Goal: Task Accomplishment & Management: Manage account settings

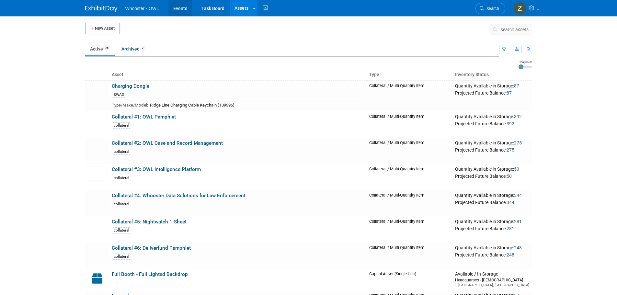
click at [184, 10] on link "Events" at bounding box center [180, 8] width 24 height 16
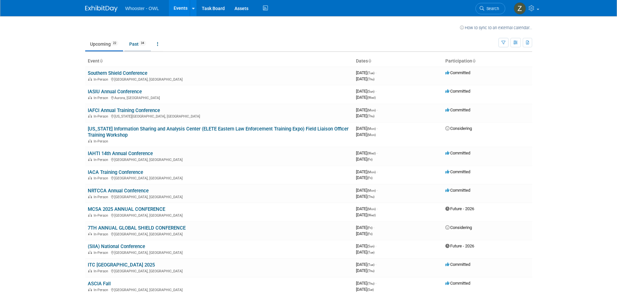
click at [138, 44] on link "Past 34" at bounding box center [137, 44] width 27 height 12
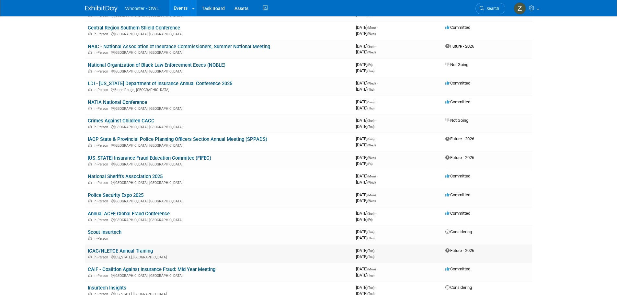
scroll to position [65, 0]
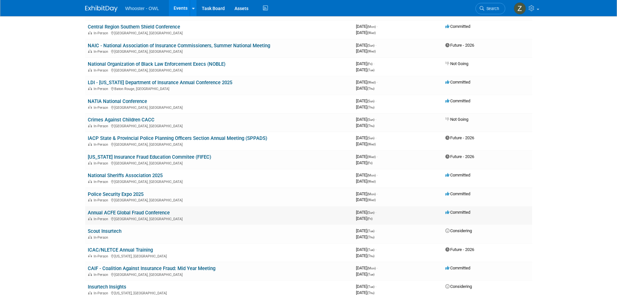
click at [145, 213] on link "Annual ACFE Global Fraud Conference" at bounding box center [129, 213] width 82 height 6
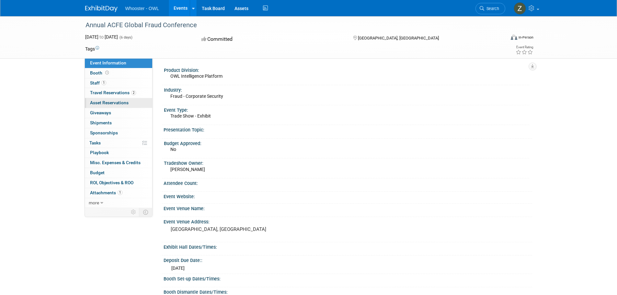
click at [119, 103] on span "Asset Reservations 0" at bounding box center [109, 102] width 39 height 5
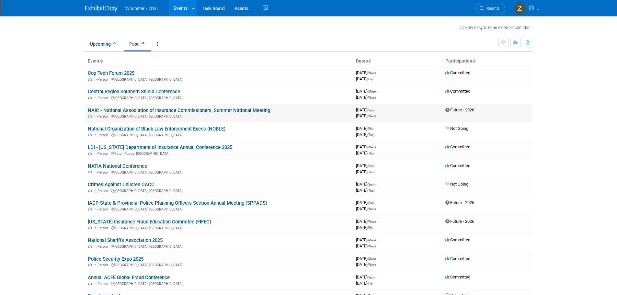
click at [188, 108] on link "NAIC - National Association of Insurance Commissioners, Summer National Meeting" at bounding box center [179, 111] width 182 height 6
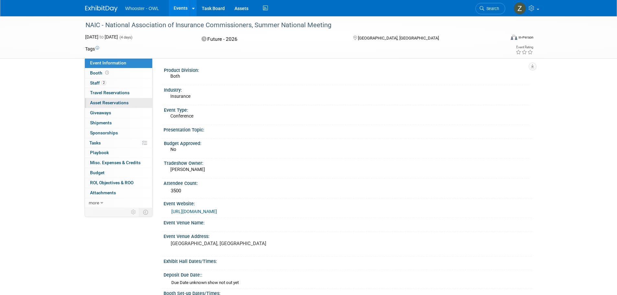
click at [115, 101] on span "Asset Reservations 0" at bounding box center [109, 102] width 39 height 5
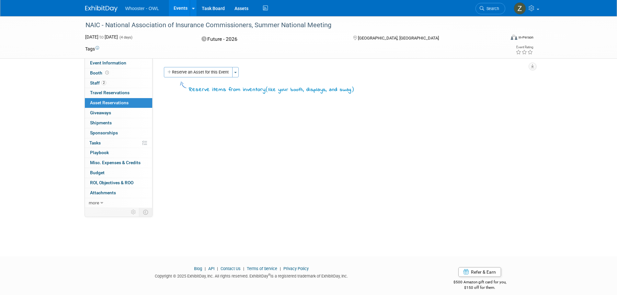
click at [180, 8] on link "Events" at bounding box center [181, 8] width 24 height 16
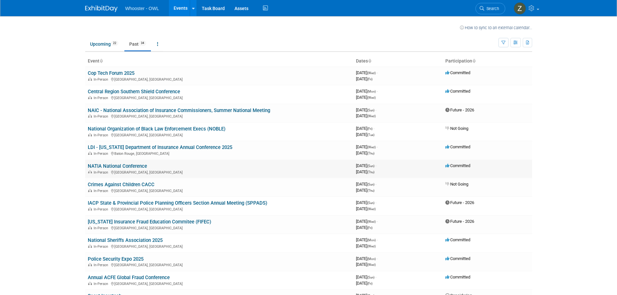
click at [142, 165] on link "NATIA National Conference" at bounding box center [117, 166] width 59 height 6
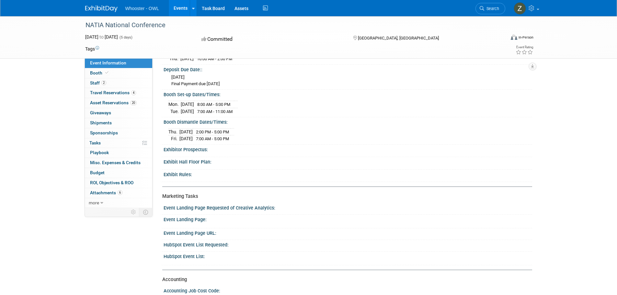
scroll to position [194, 0]
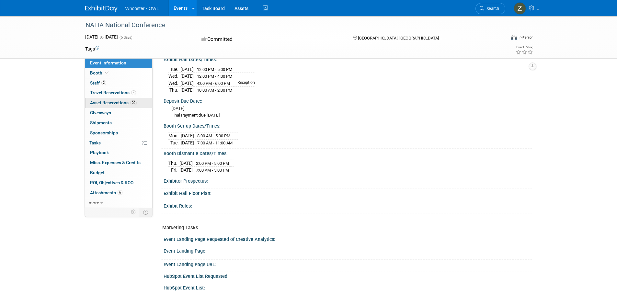
click at [116, 102] on span "Asset Reservations 20" at bounding box center [113, 102] width 47 height 5
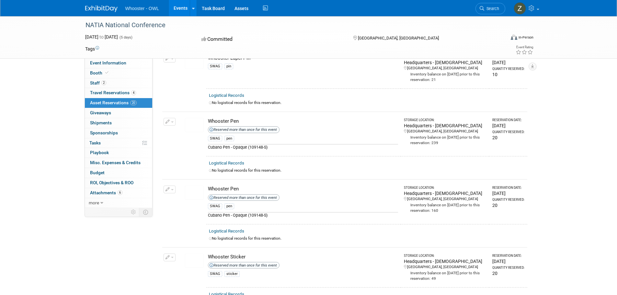
scroll to position [1037, 0]
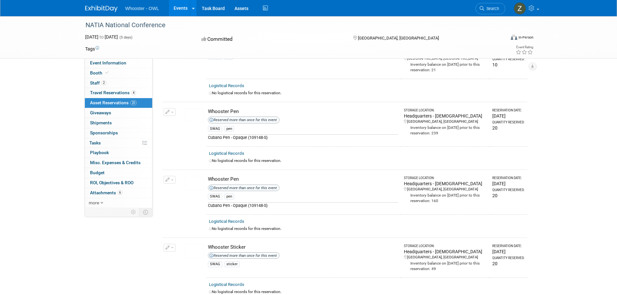
click at [338, 125] on div "SWAG pen" at bounding box center [303, 129] width 190 height 9
click at [267, 117] on div "Reserved more than once for this event" at bounding box center [244, 120] width 72 height 6
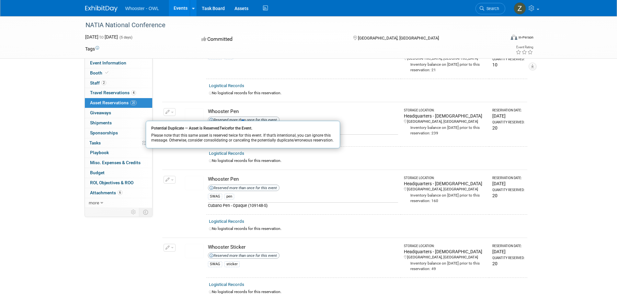
click at [267, 117] on div "Reserved more than once for this event" at bounding box center [244, 120] width 72 height 6
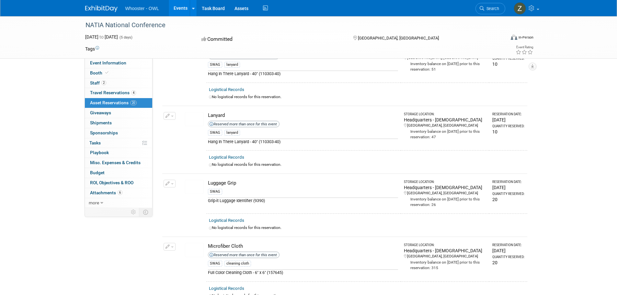
scroll to position [388, 0]
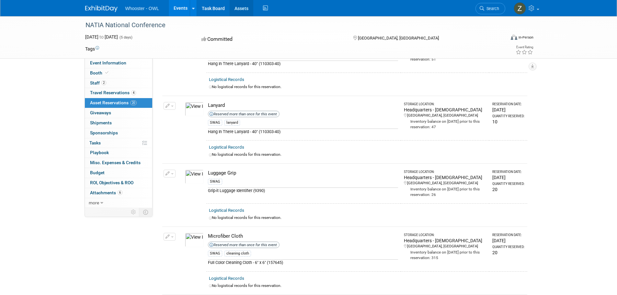
click at [240, 8] on link "Assets" at bounding box center [242, 8] width 24 height 16
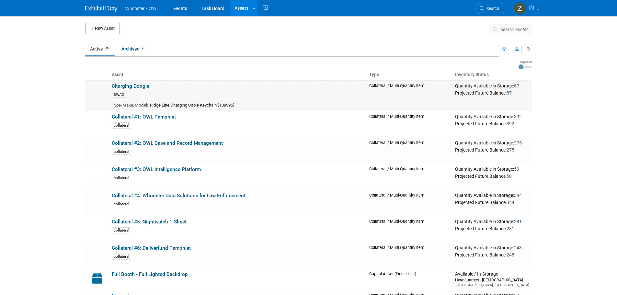
click at [144, 87] on link "Charging Dongle" at bounding box center [131, 86] width 38 height 6
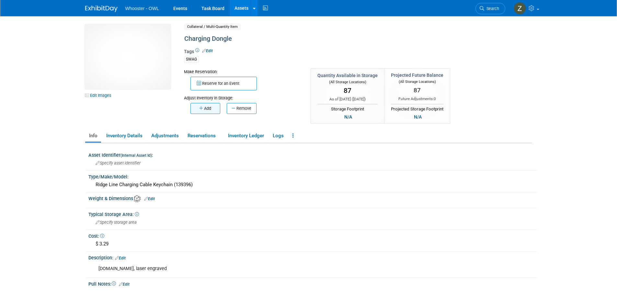
click at [207, 112] on button "Add" at bounding box center [206, 108] width 30 height 11
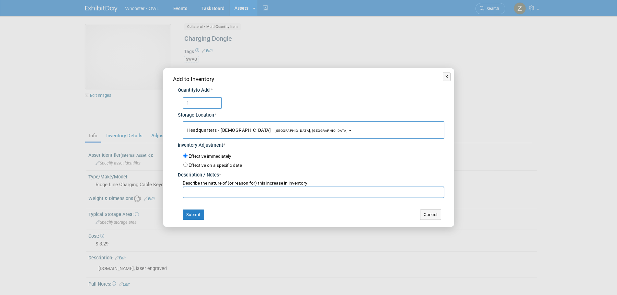
type input "1"
click at [226, 191] on input "text" at bounding box center [314, 193] width 262 height 12
drag, startPoint x: 236, startPoint y: 195, endPoint x: 173, endPoint y: 194, distance: 63.5
click at [173, 194] on div "Quantity to Add * 1 Storage Location * Headquarters - [GEOGRAPHIC_DATA]<span st…" at bounding box center [308, 140] width 271 height 115
type input "Return from [GEOGRAPHIC_DATA]"
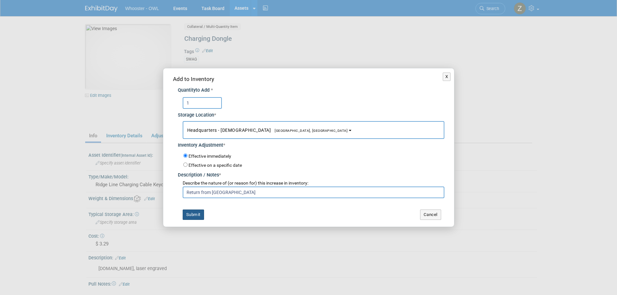
click at [196, 214] on button "Submit" at bounding box center [193, 215] width 21 height 10
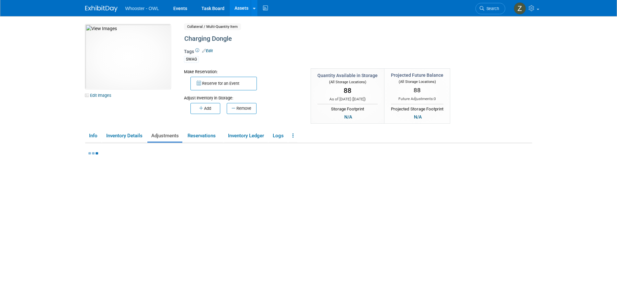
click at [241, 7] on link "Assets" at bounding box center [242, 8] width 24 height 16
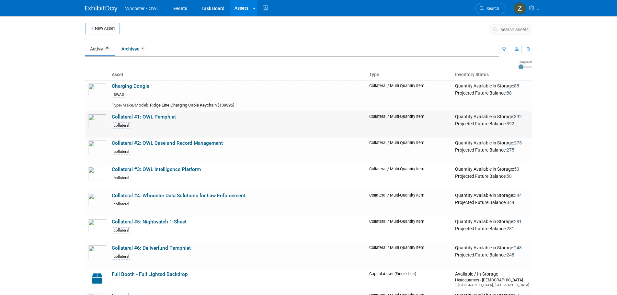
click at [156, 118] on link "Collateral #1: OWL Pamphlet" at bounding box center [144, 117] width 64 height 6
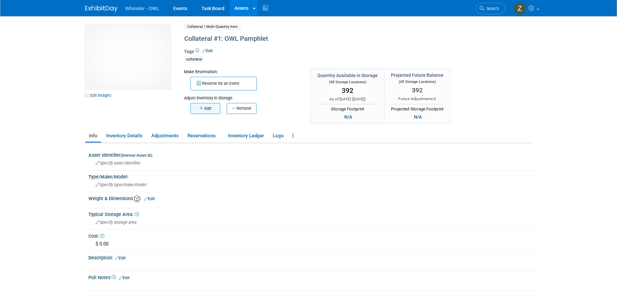
click at [208, 110] on button "Add" at bounding box center [206, 108] width 30 height 11
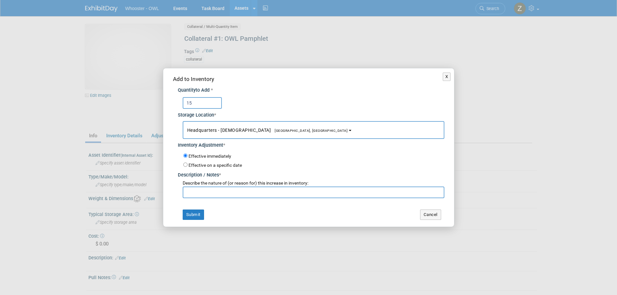
type input "15"
click at [230, 191] on input "text" at bounding box center [314, 193] width 262 height 12
paste input "Return from [GEOGRAPHIC_DATA]"
type input "Return from [GEOGRAPHIC_DATA]"
click at [193, 216] on button "Submit" at bounding box center [193, 215] width 21 height 10
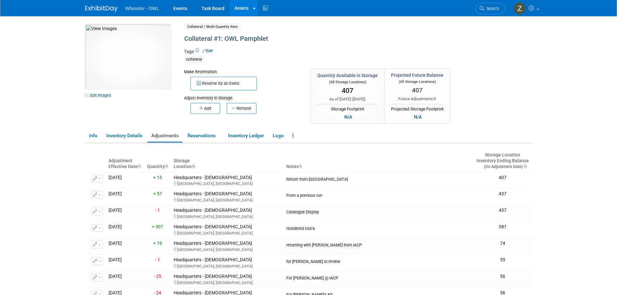
click at [236, 8] on link "Assets" at bounding box center [242, 8] width 24 height 16
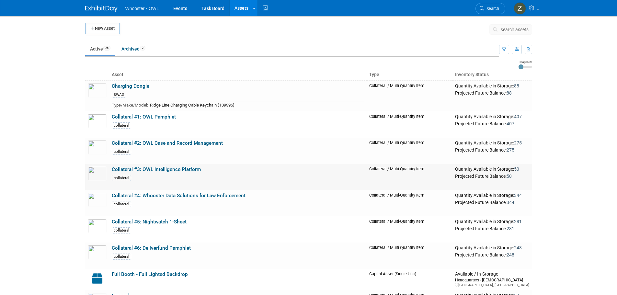
click at [157, 170] on link "Collateral #3: OWL Intelligence Platform" at bounding box center [156, 170] width 89 height 6
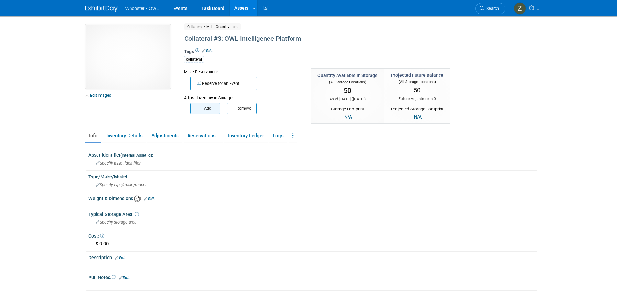
click at [210, 107] on button "Add" at bounding box center [206, 108] width 30 height 11
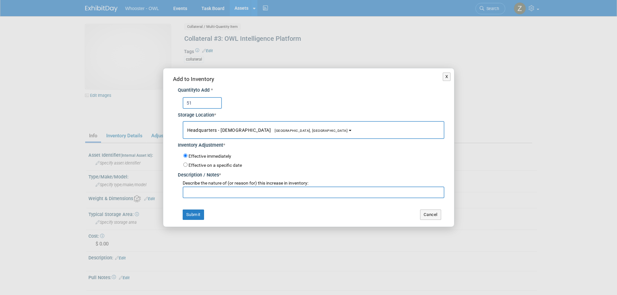
type input "51"
click at [235, 197] on input "text" at bounding box center [314, 193] width 262 height 12
paste input "Return from NATIA"
type input "Return from NATIA"
click at [198, 212] on button "Submit" at bounding box center [193, 215] width 21 height 10
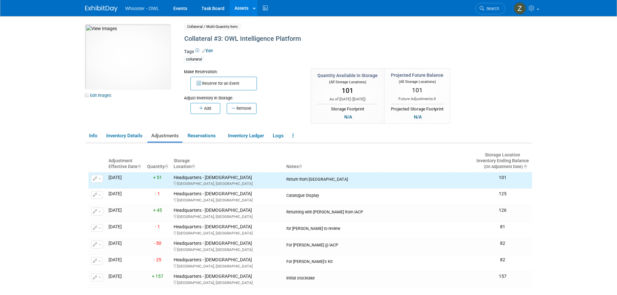
click at [243, 8] on link "Assets" at bounding box center [242, 8] width 24 height 16
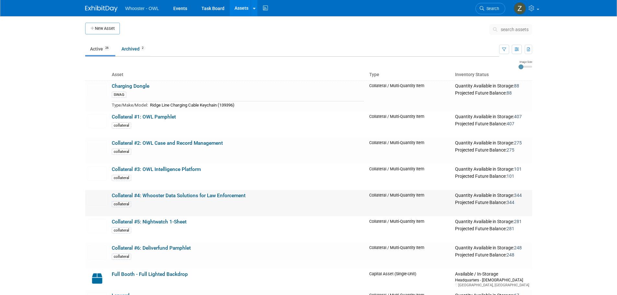
click at [156, 194] on link "Collateral #4: Whooster Data Solutions for Law Enforcement" at bounding box center [179, 196] width 134 height 6
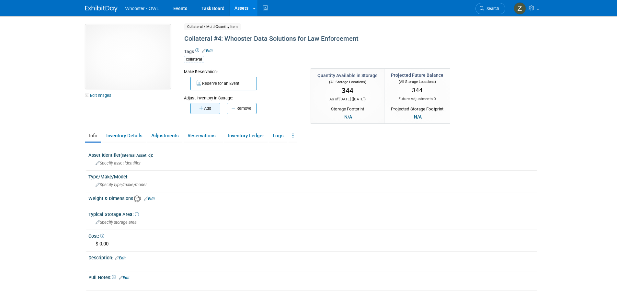
click at [206, 111] on button "Add" at bounding box center [206, 108] width 30 height 11
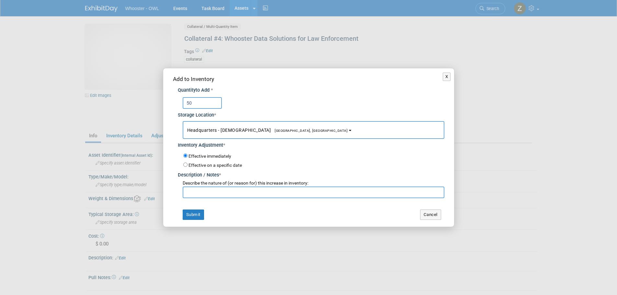
type input "50"
click at [233, 192] on input "text" at bounding box center [314, 193] width 262 height 12
paste input "Return from NATIA"
type input "Return from NATIA"
click at [192, 218] on button "Submit" at bounding box center [193, 215] width 21 height 10
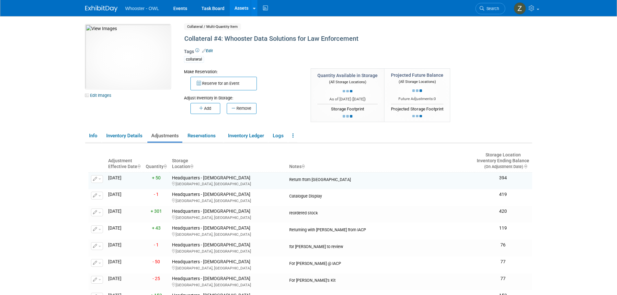
click at [237, 9] on link "Assets" at bounding box center [242, 8] width 24 height 16
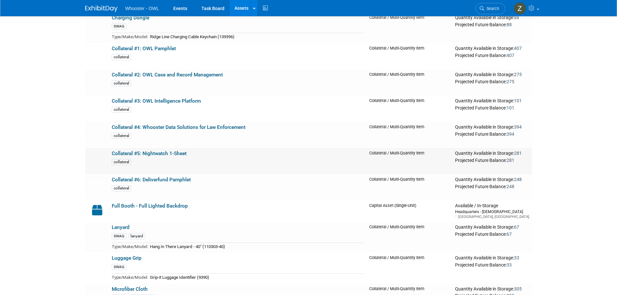
scroll to position [162, 0]
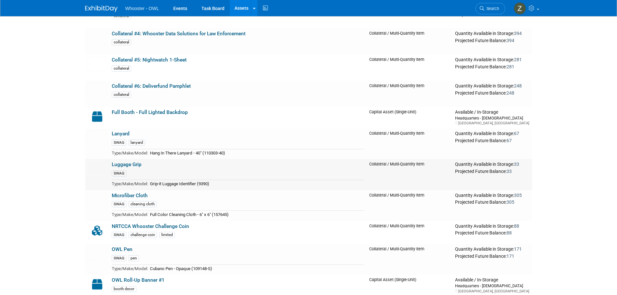
click at [136, 168] on td "Luggage Grip SWAG Type/Make/Model: Grip-it Luggage Identifier (9390)" at bounding box center [238, 174] width 258 height 31
click at [136, 166] on link "Luggage Grip" at bounding box center [127, 165] width 30 height 6
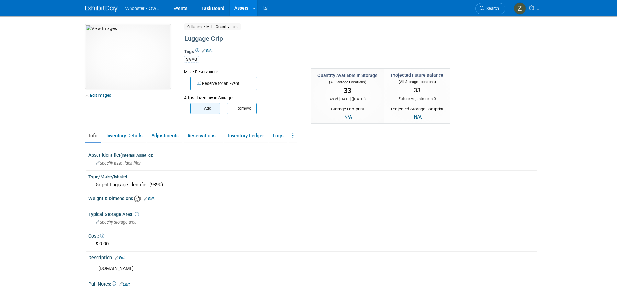
click at [204, 109] on button "Add" at bounding box center [206, 108] width 30 height 11
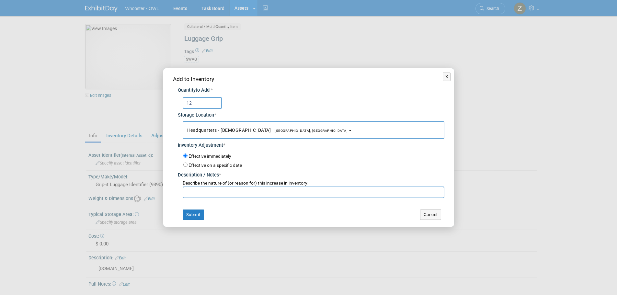
type input "12"
click at [209, 192] on input "text" at bounding box center [314, 193] width 262 height 12
paste input "Return from NATIA"
type input "Return from NATIA"
click at [187, 217] on button "Submit" at bounding box center [193, 215] width 21 height 10
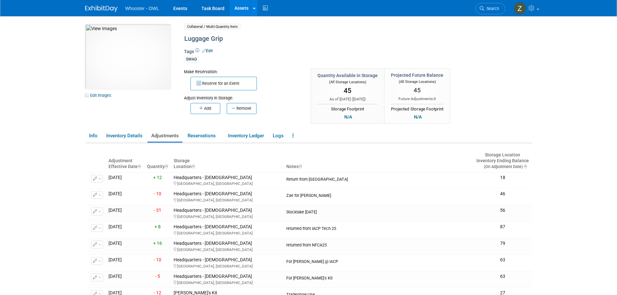
click at [237, 3] on link "Assets" at bounding box center [242, 8] width 24 height 16
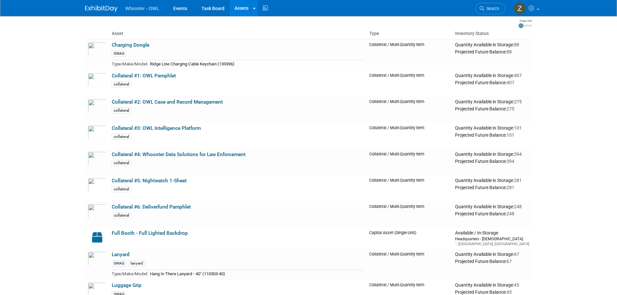
scroll to position [130, 0]
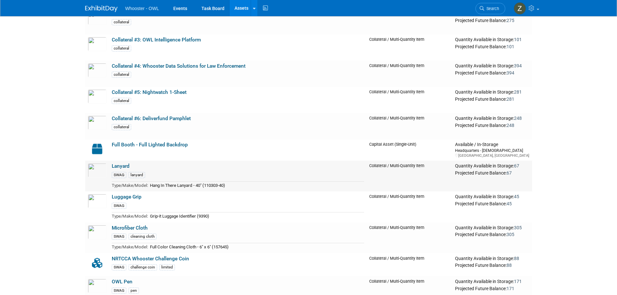
click at [121, 167] on link "Lanyard" at bounding box center [121, 166] width 18 height 6
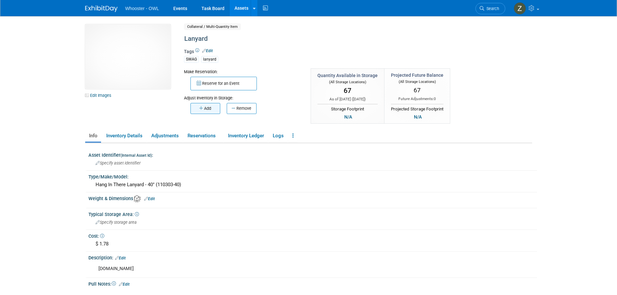
click at [208, 111] on button "Add" at bounding box center [206, 108] width 30 height 11
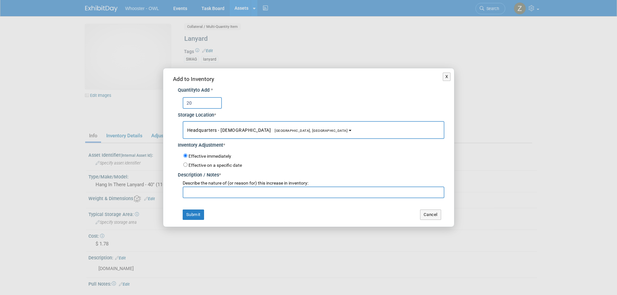
type input "20"
click at [205, 196] on input "text" at bounding box center [314, 193] width 262 height 12
paste input "Return from NATIA"
type input "Return from NATIA"
click at [191, 215] on button "Submit" at bounding box center [193, 215] width 21 height 10
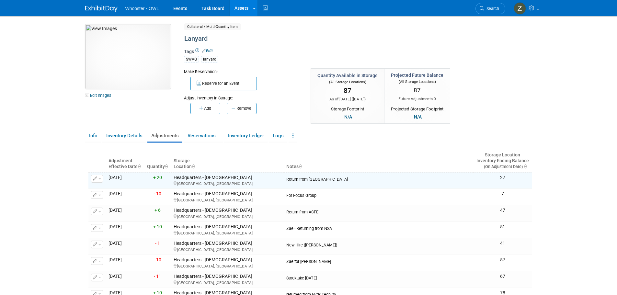
click at [243, 6] on link "Assets" at bounding box center [242, 8] width 24 height 16
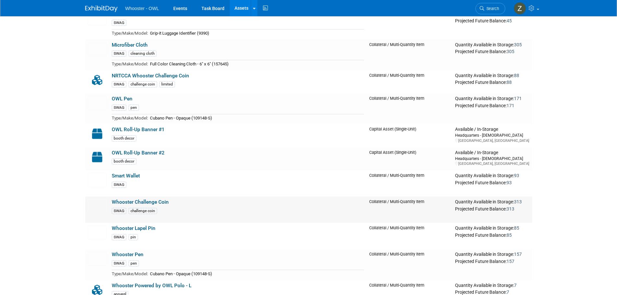
scroll to position [324, 0]
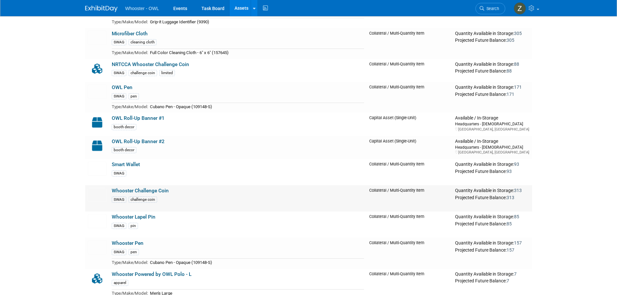
click at [158, 193] on link "Whooster Challenge Coin" at bounding box center [140, 191] width 57 height 6
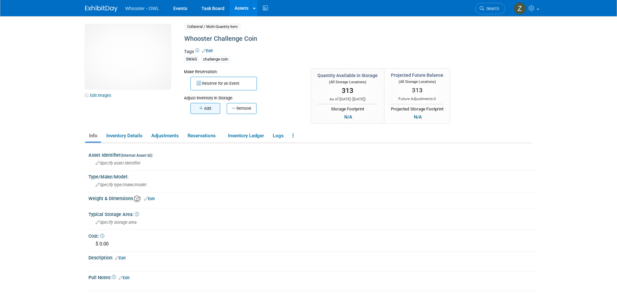
click at [206, 108] on button "Add" at bounding box center [206, 108] width 30 height 11
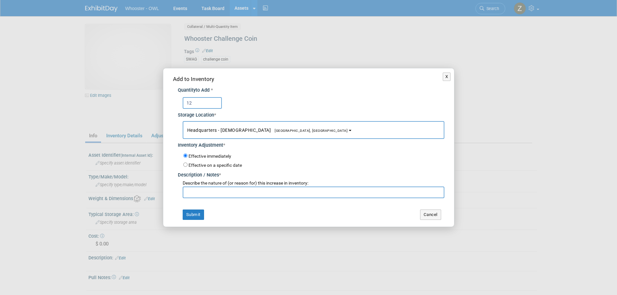
type input "12"
click at [210, 189] on input "text" at bounding box center [314, 193] width 262 height 12
paste input "Return from [GEOGRAPHIC_DATA]"
type input "Return from [GEOGRAPHIC_DATA]"
click at [200, 214] on button "Submit" at bounding box center [193, 215] width 21 height 10
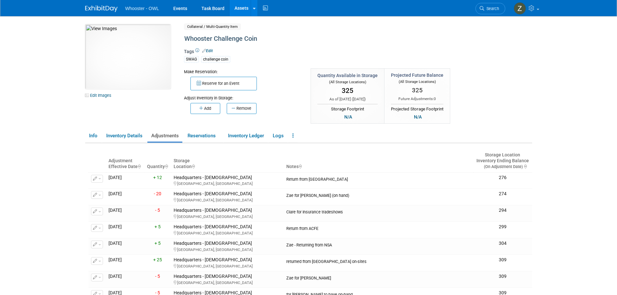
click at [239, 10] on link "Assets" at bounding box center [242, 8] width 24 height 16
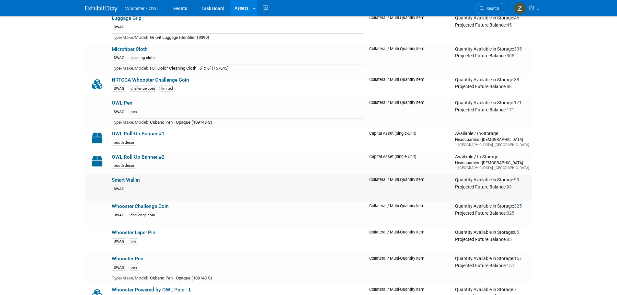
scroll to position [324, 0]
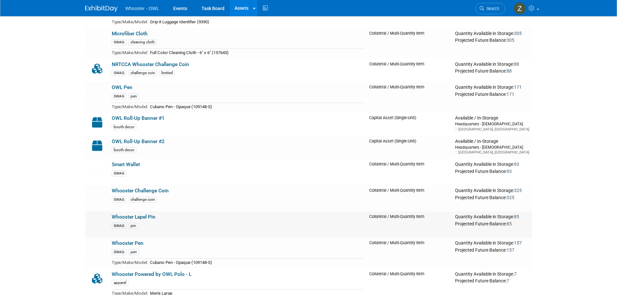
click at [148, 216] on link "Whooster Lapel Pin" at bounding box center [134, 217] width 44 height 6
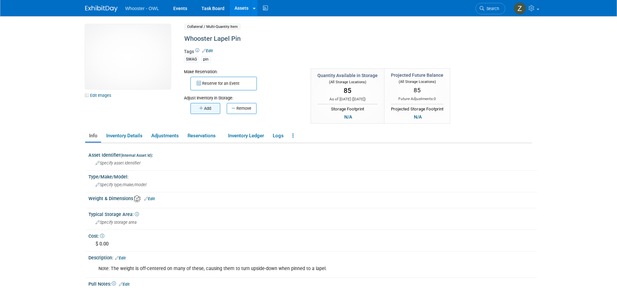
click at [208, 105] on button "Add" at bounding box center [206, 108] width 30 height 11
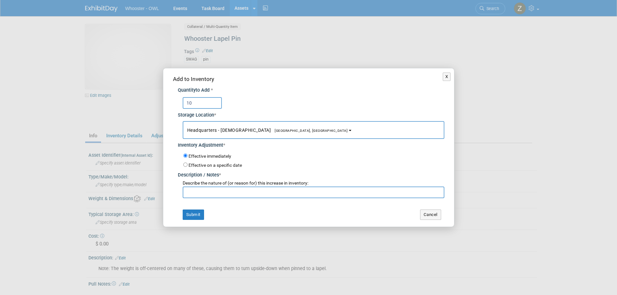
type input "10"
drag, startPoint x: 221, startPoint y: 195, endPoint x: 224, endPoint y: 190, distance: 5.2
click at [221, 194] on input "text" at bounding box center [314, 193] width 262 height 12
paste input "Return from NATIA"
type input "Return from NATIA"
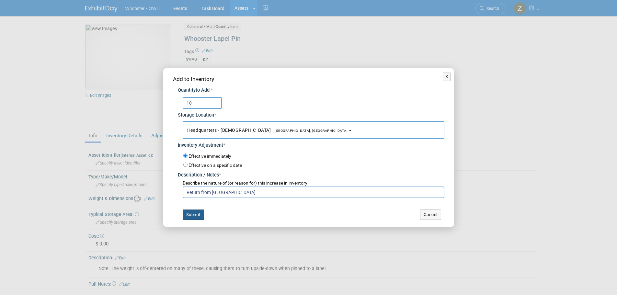
click at [195, 215] on button "Submit" at bounding box center [193, 215] width 21 height 10
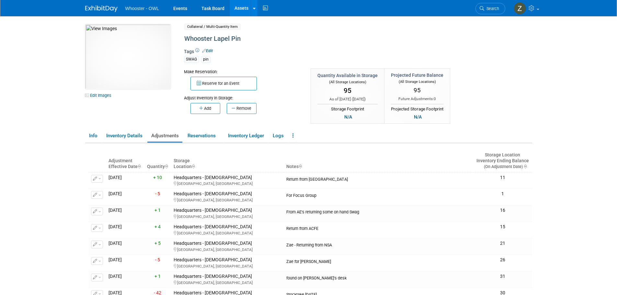
click at [242, 13] on link "Assets" at bounding box center [242, 8] width 24 height 16
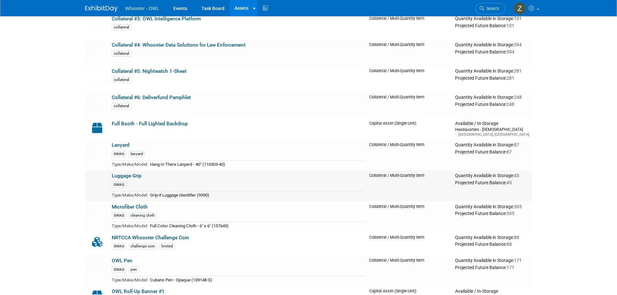
scroll to position [162, 0]
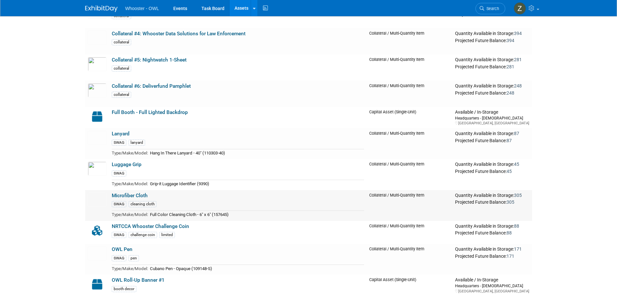
click at [140, 197] on link "Microfiber Cloth" at bounding box center [130, 196] width 36 height 6
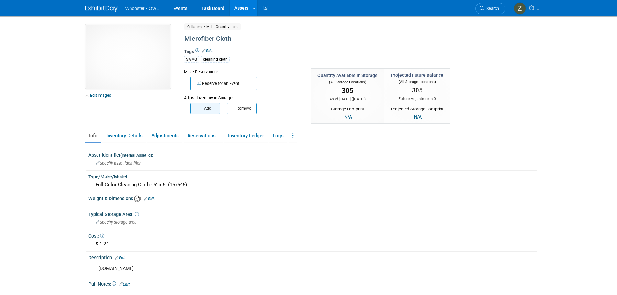
click at [214, 112] on button "Add" at bounding box center [206, 108] width 30 height 11
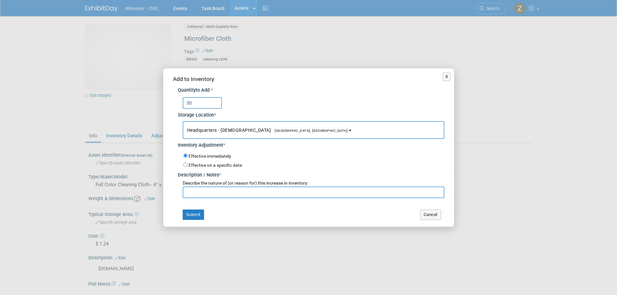
type input "30"
click at [226, 191] on input "text" at bounding box center [314, 193] width 262 height 12
paste input "Return from NATIA"
type input "Return from NATIA"
click at [192, 214] on button "Submit" at bounding box center [193, 215] width 21 height 10
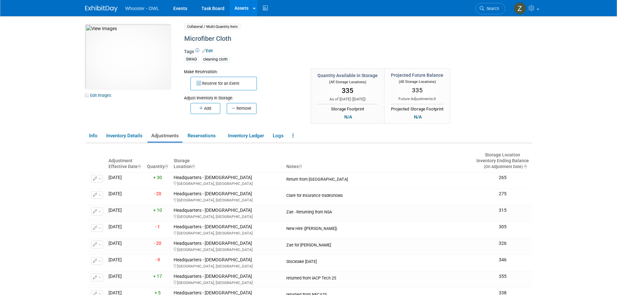
click at [237, 11] on link "Assets" at bounding box center [242, 8] width 24 height 16
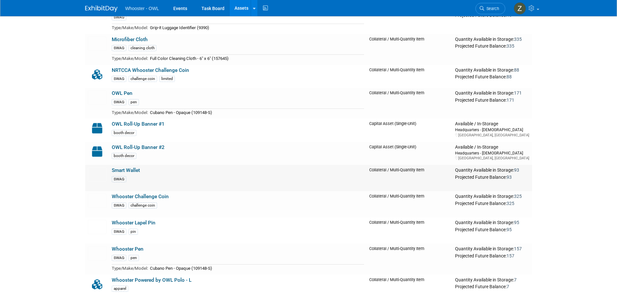
scroll to position [324, 0]
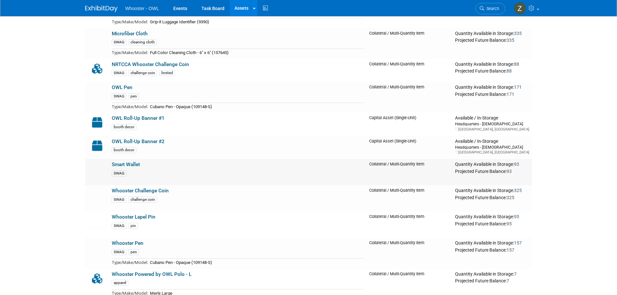
click at [133, 163] on link "Smart Wallet" at bounding box center [126, 165] width 28 height 6
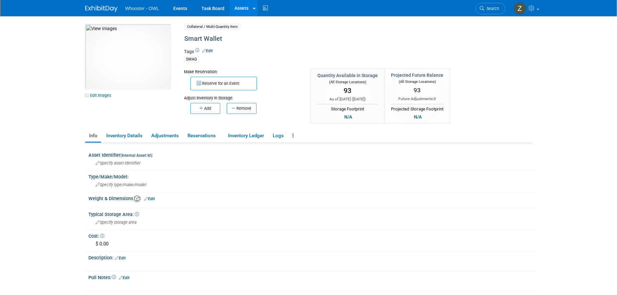
click at [196, 109] on button "Add" at bounding box center [206, 108] width 30 height 11
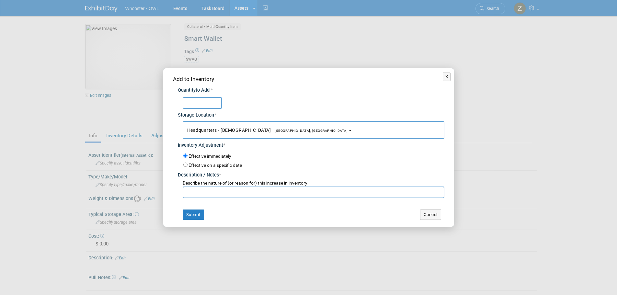
click at [196, 106] on input "text" at bounding box center [202, 103] width 39 height 12
type input "30"
click at [228, 191] on input "text" at bounding box center [314, 193] width 262 height 12
paste input "Return from NATIA"
type input "Return from NATIA"
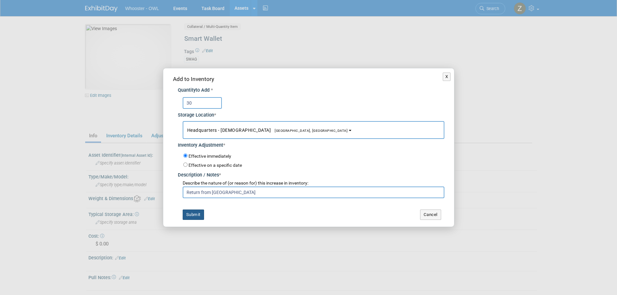
click at [196, 215] on button "Submit" at bounding box center [193, 215] width 21 height 10
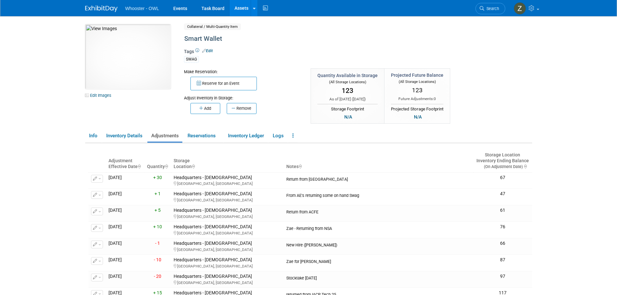
click at [239, 10] on link "Assets" at bounding box center [242, 8] width 24 height 16
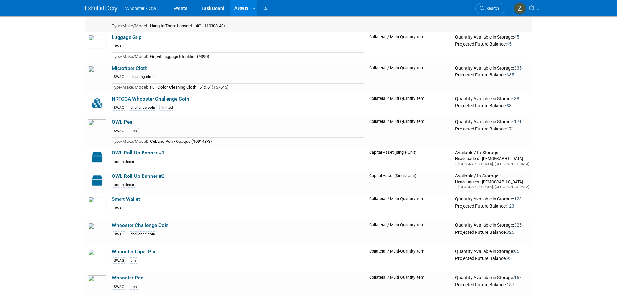
scroll to position [292, 0]
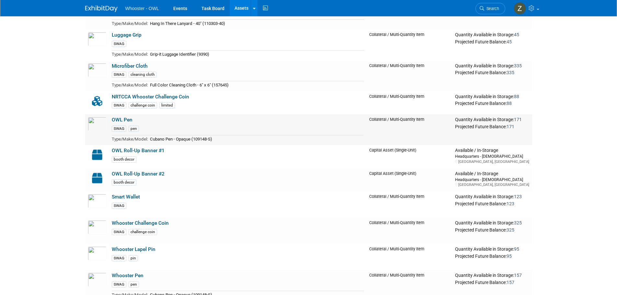
click at [125, 119] on link "OWL Pen" at bounding box center [122, 120] width 21 height 6
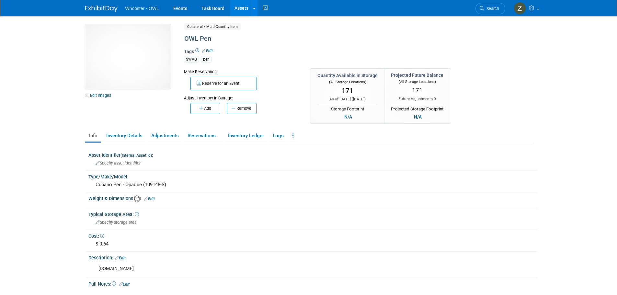
click at [198, 102] on div "Add Remove" at bounding box center [242, 107] width 117 height 13
click at [199, 110] on icon "button" at bounding box center [201, 108] width 5 height 4
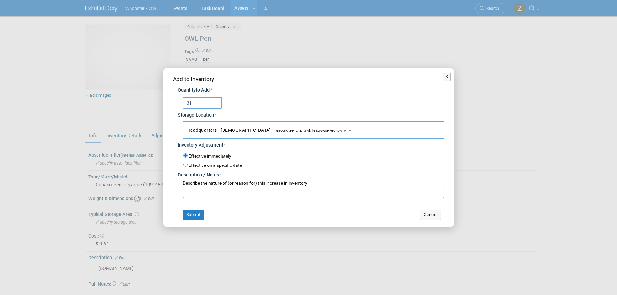
type input "31"
click at [200, 190] on input "text" at bounding box center [314, 193] width 262 height 12
paste input "Return from [GEOGRAPHIC_DATA]"
type input "Return from [GEOGRAPHIC_DATA]"
click at [199, 215] on button "Submit" at bounding box center [193, 215] width 21 height 10
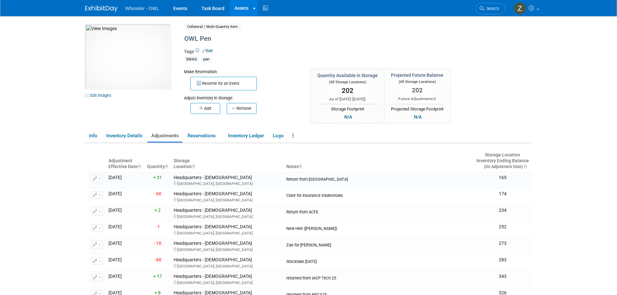
click at [237, 2] on link "Assets" at bounding box center [242, 8] width 24 height 16
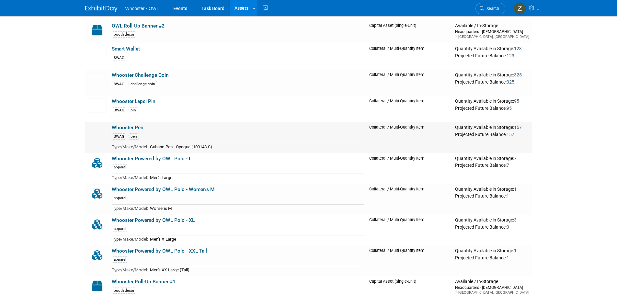
scroll to position [454, 0]
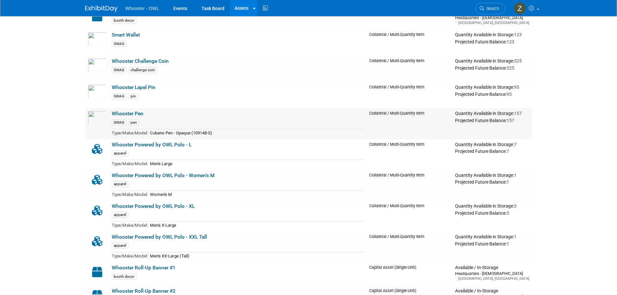
click at [135, 115] on link "Whooster Pen" at bounding box center [128, 114] width 32 height 6
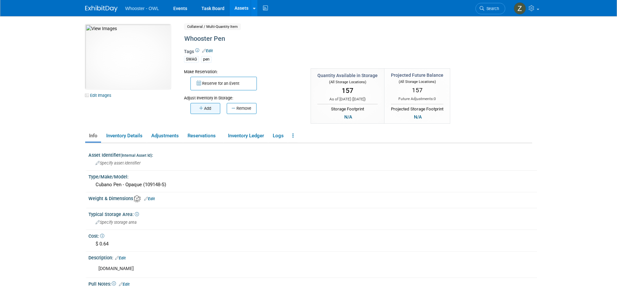
click at [200, 112] on button "Add" at bounding box center [206, 108] width 30 height 11
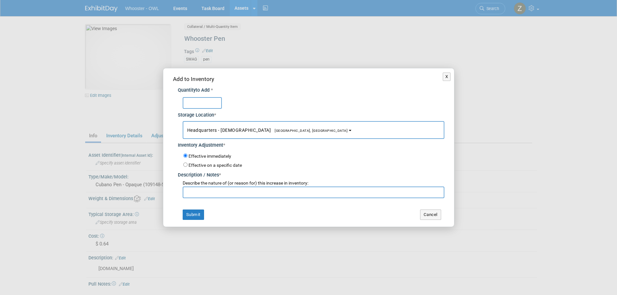
click at [200, 106] on input "text" at bounding box center [202, 103] width 39 height 12
type input "33"
click at [205, 191] on input "text" at bounding box center [314, 193] width 262 height 12
paste input "Return from [GEOGRAPHIC_DATA]"
type input "Return from [GEOGRAPHIC_DATA]"
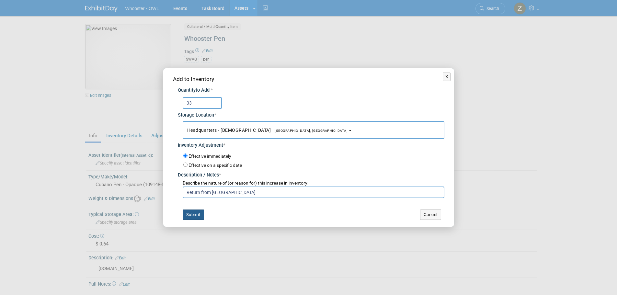
click at [191, 215] on button "Submit" at bounding box center [193, 215] width 21 height 10
